Goal: Share content

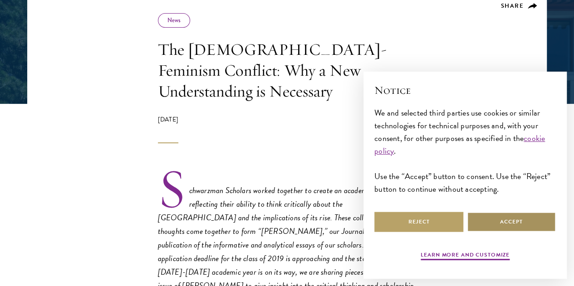
click at [477, 219] on button "Accept" at bounding box center [511, 222] width 89 height 20
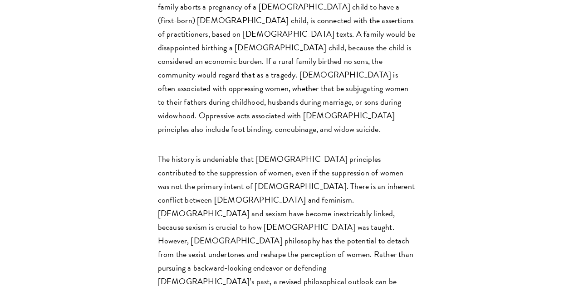
scroll to position [820, 0]
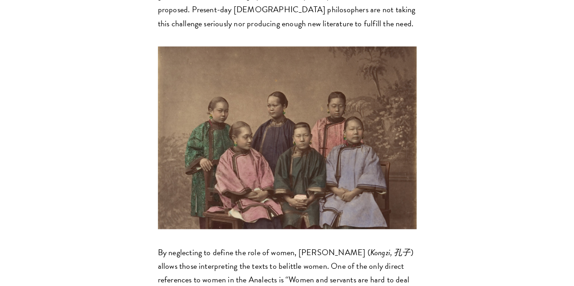
scroll to position [856, 0]
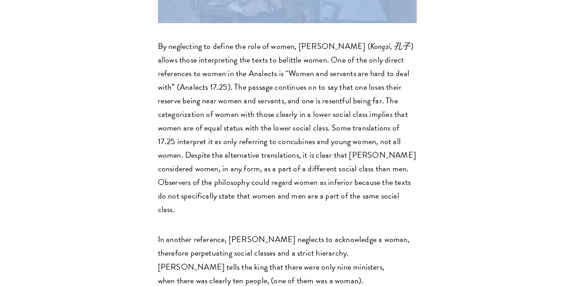
scroll to position [1064, 0]
